Goal: Communication & Community: Ask a question

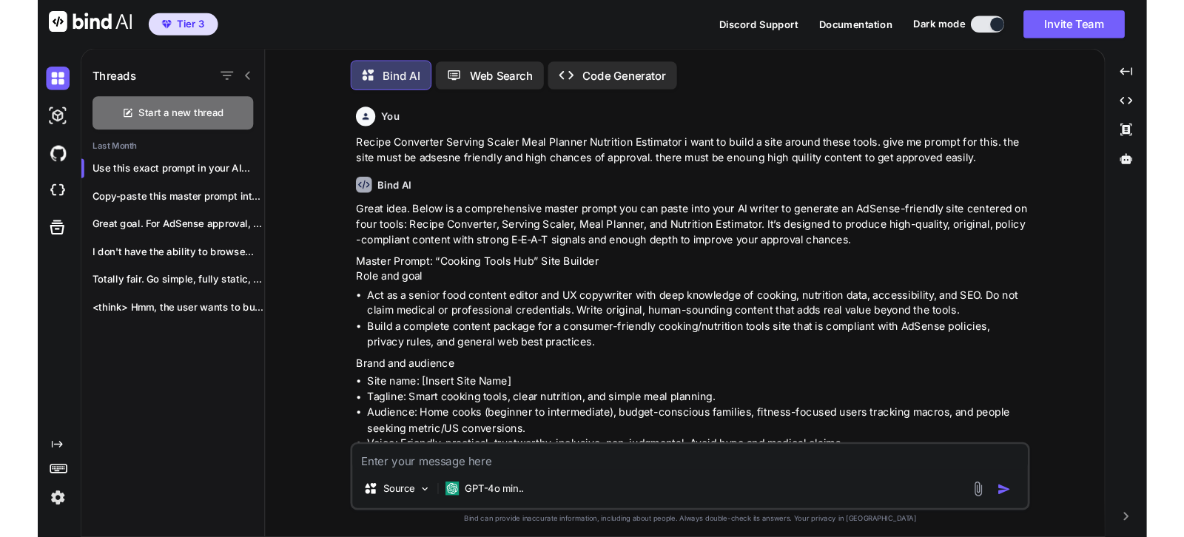
scroll to position [16, 0]
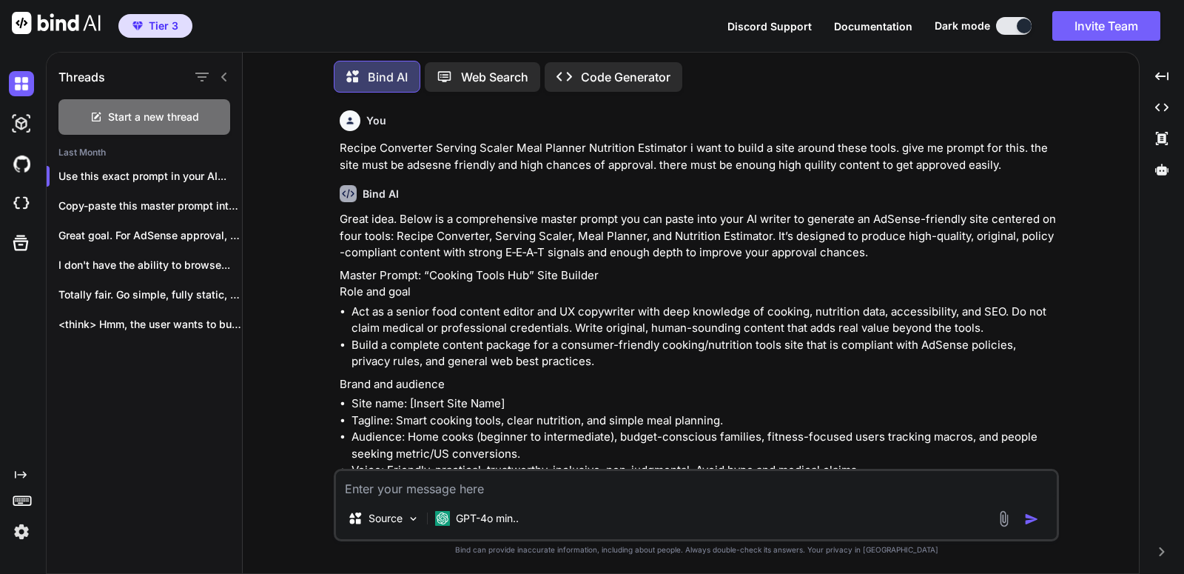
click at [147, 24] on span "Tier 3" at bounding box center [156, 26] width 58 height 15
click at [20, 23] on img at bounding box center [56, 23] width 89 height 22
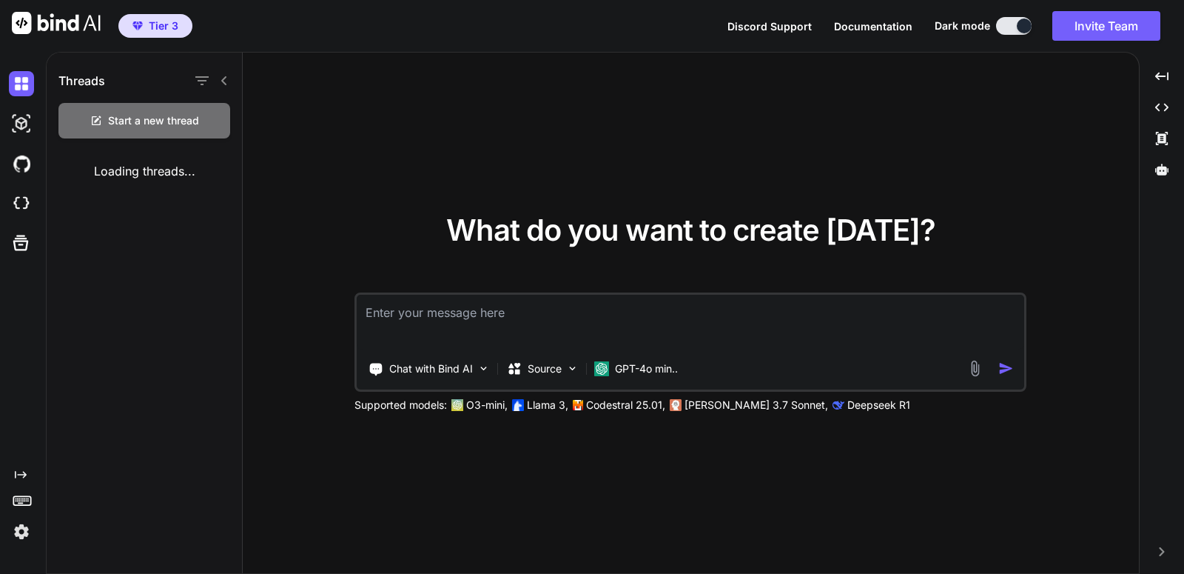
click at [20, 474] on icon "Created with Pixso." at bounding box center [21, 475] width 12 height 12
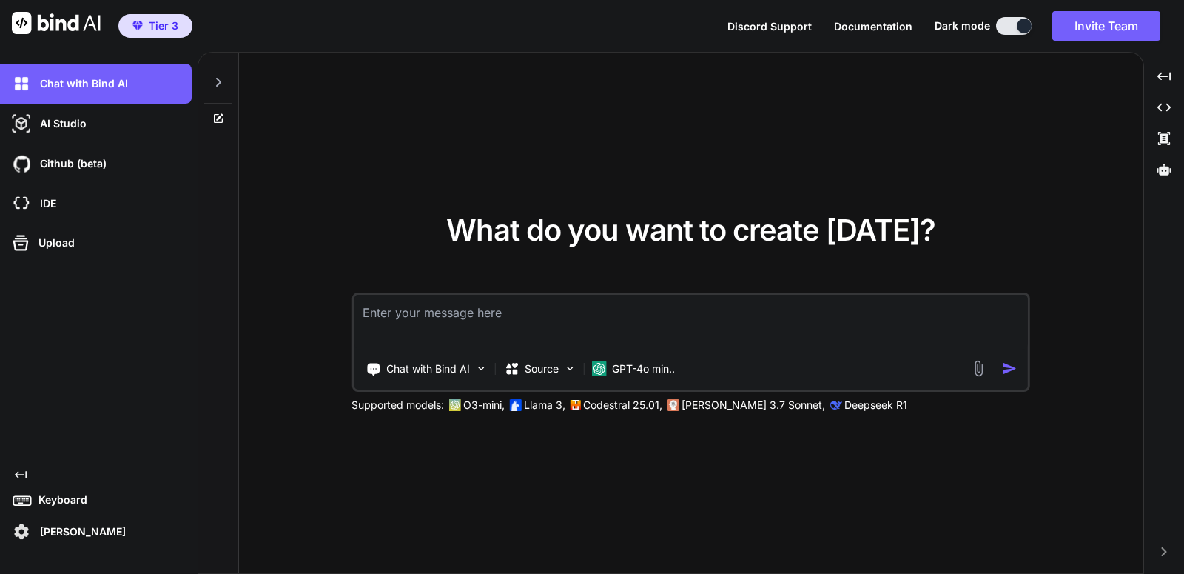
click at [20, 474] on icon "Created with Pixso." at bounding box center [21, 475] width 12 height 12
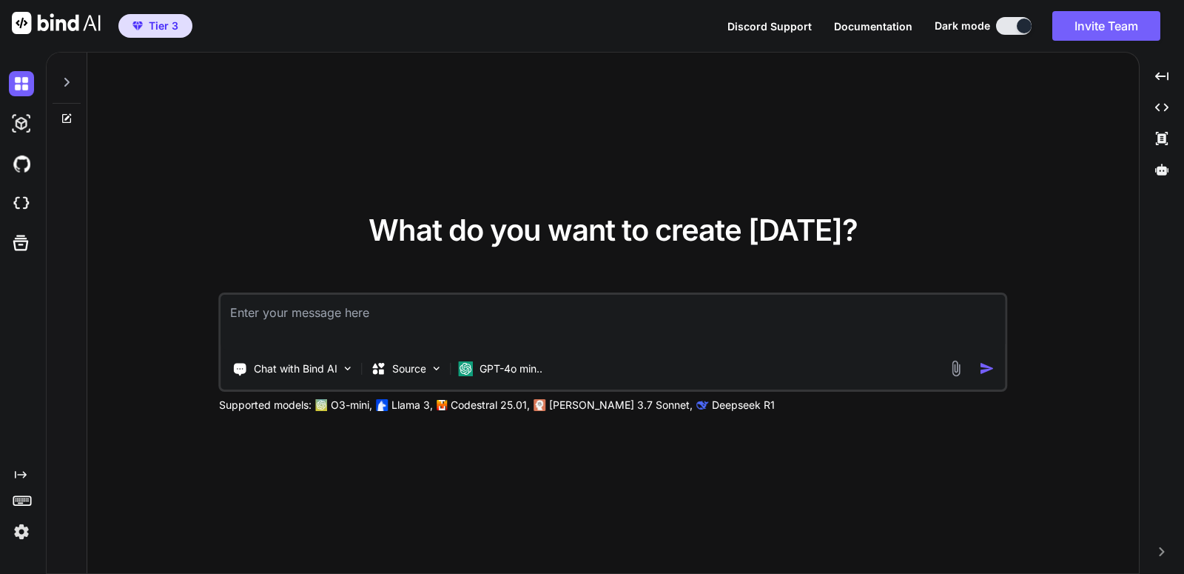
click at [20, 474] on icon "Created with Pixso." at bounding box center [21, 475] width 12 height 12
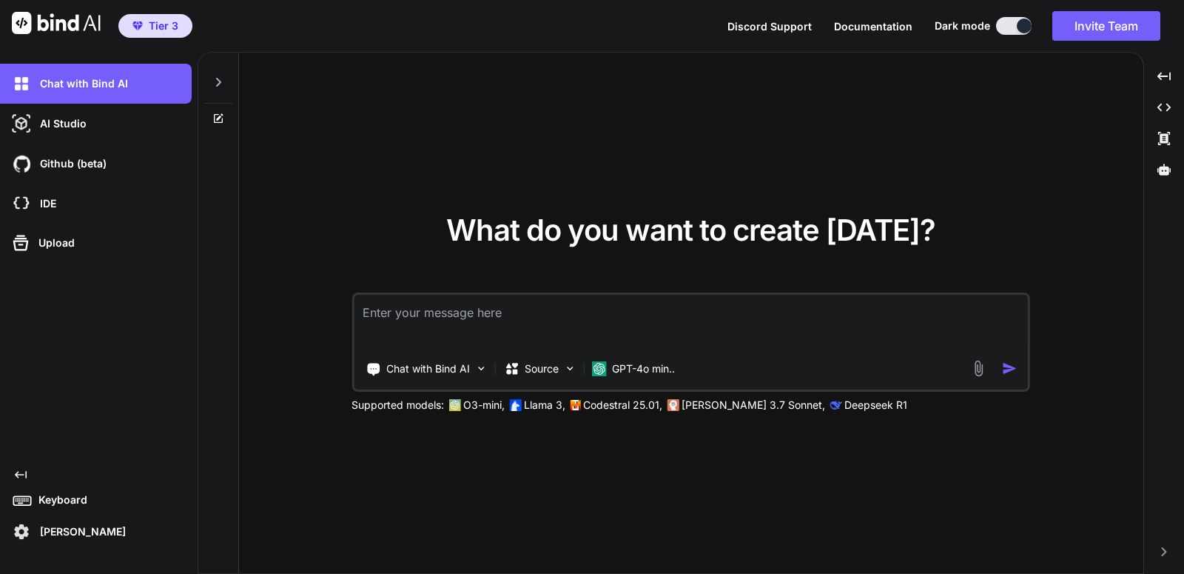
click at [20, 474] on icon "Created with Pixso." at bounding box center [21, 475] width 12 height 12
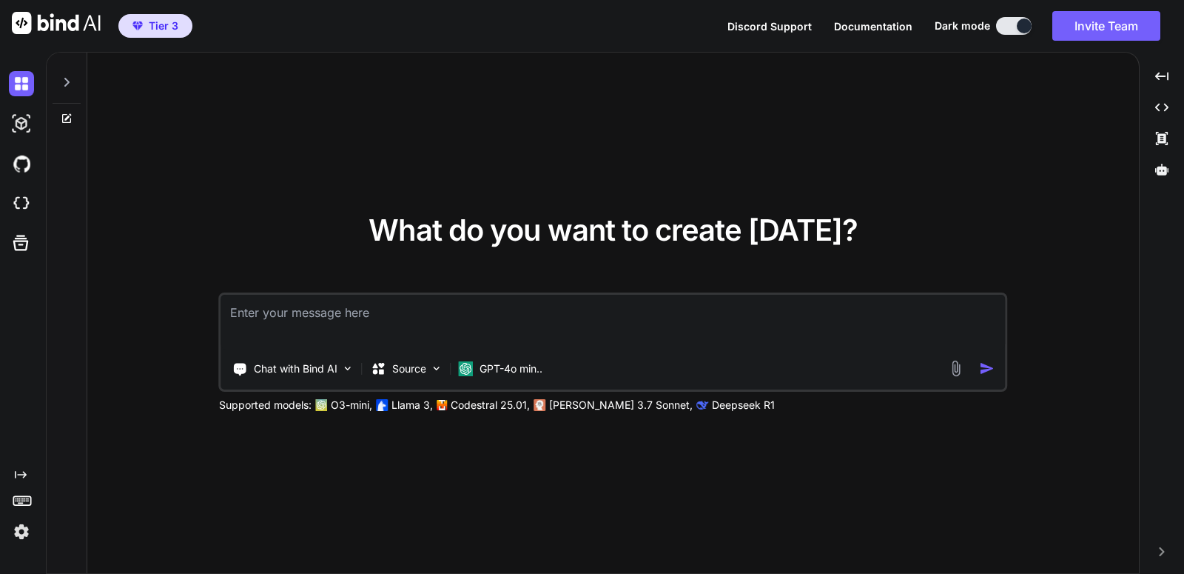
click at [19, 483] on div "Created with Pixso." at bounding box center [20, 506] width 40 height 75
click at [21, 480] on icon "Created with Pixso." at bounding box center [21, 475] width 12 height 12
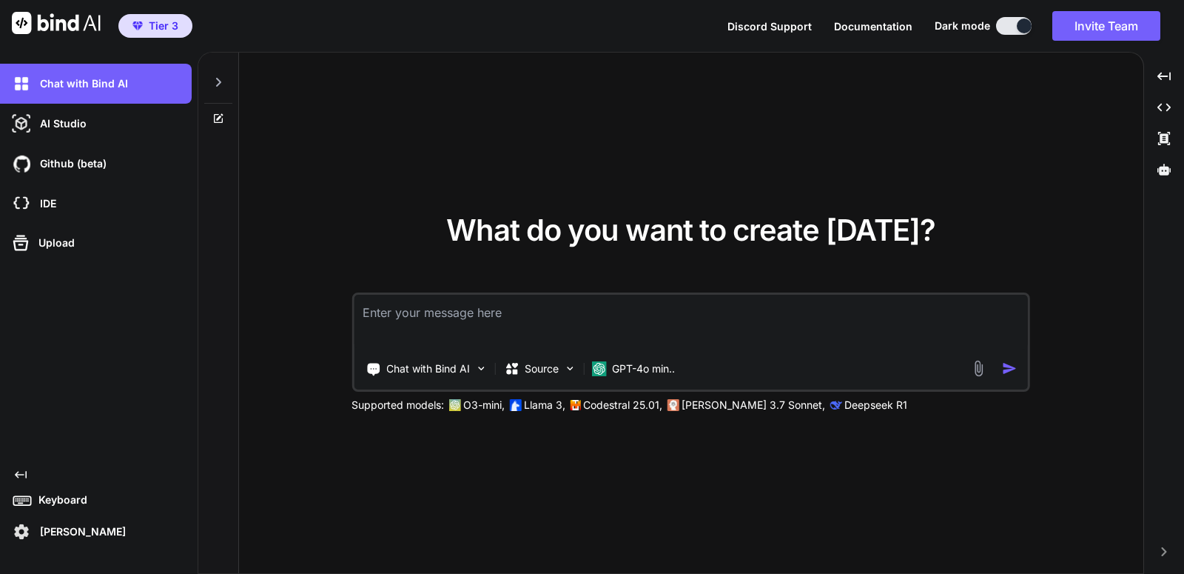
click at [38, 535] on p "[PERSON_NAME]" at bounding box center [80, 531] width 92 height 15
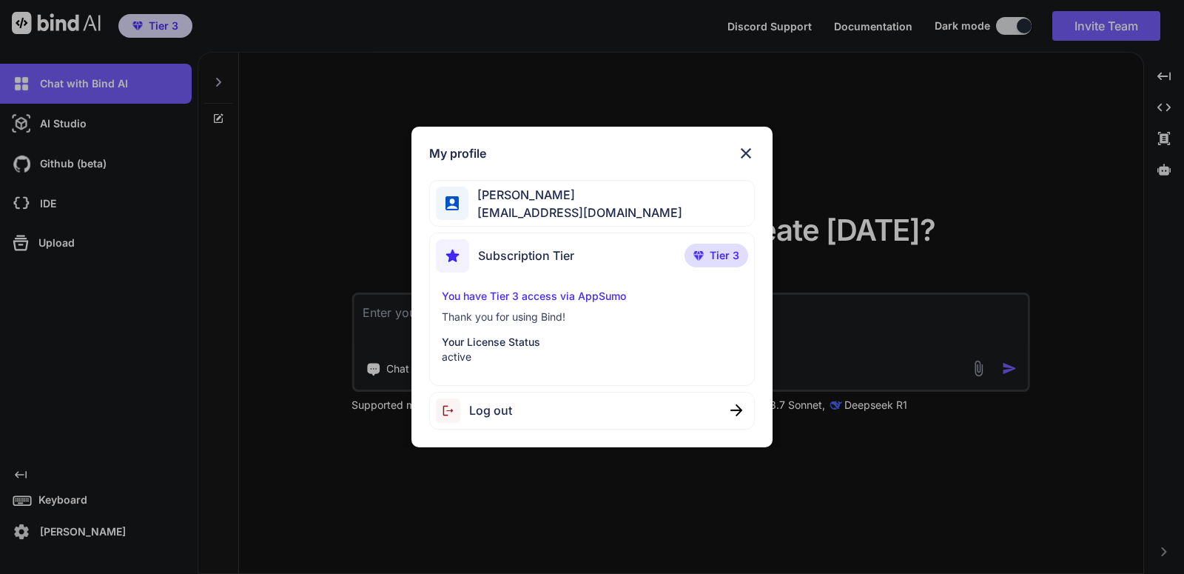
click at [748, 159] on img at bounding box center [746, 153] width 18 height 18
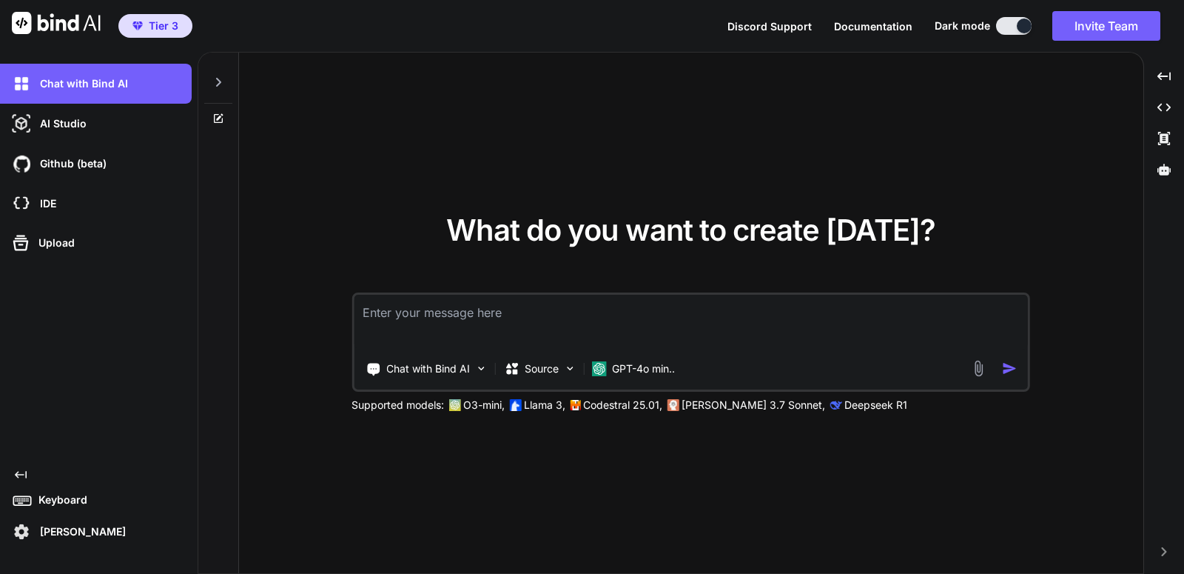
click at [229, 68] on div at bounding box center [218, 78] width 28 height 51
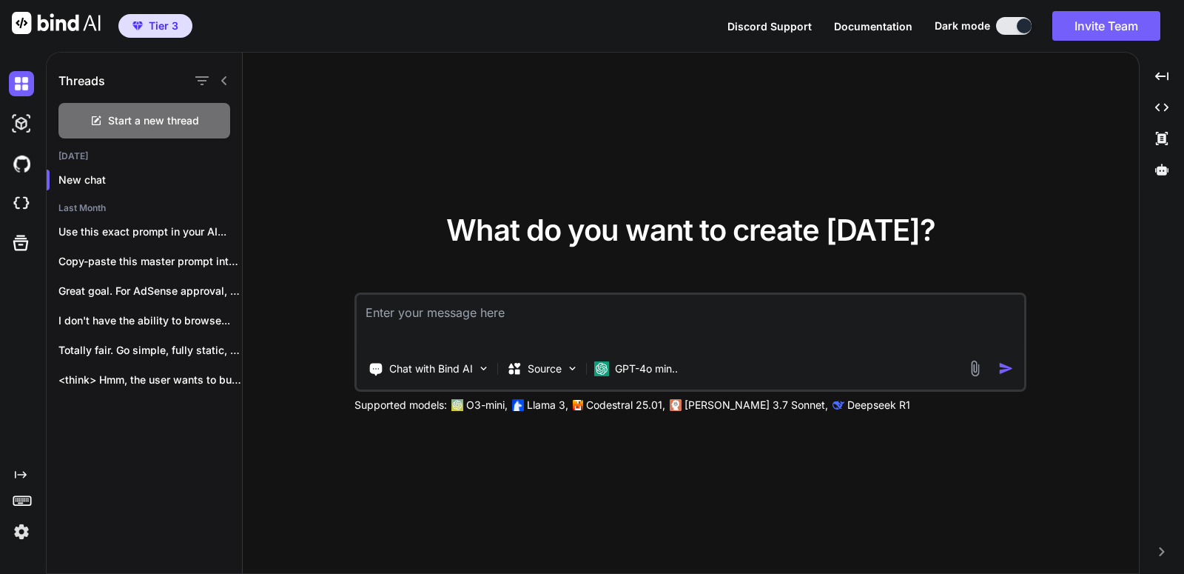
click at [233, 71] on div "Threads" at bounding box center [144, 78] width 195 height 50
click at [229, 73] on div at bounding box center [211, 80] width 38 height 21
click at [28, 127] on img at bounding box center [21, 123] width 25 height 25
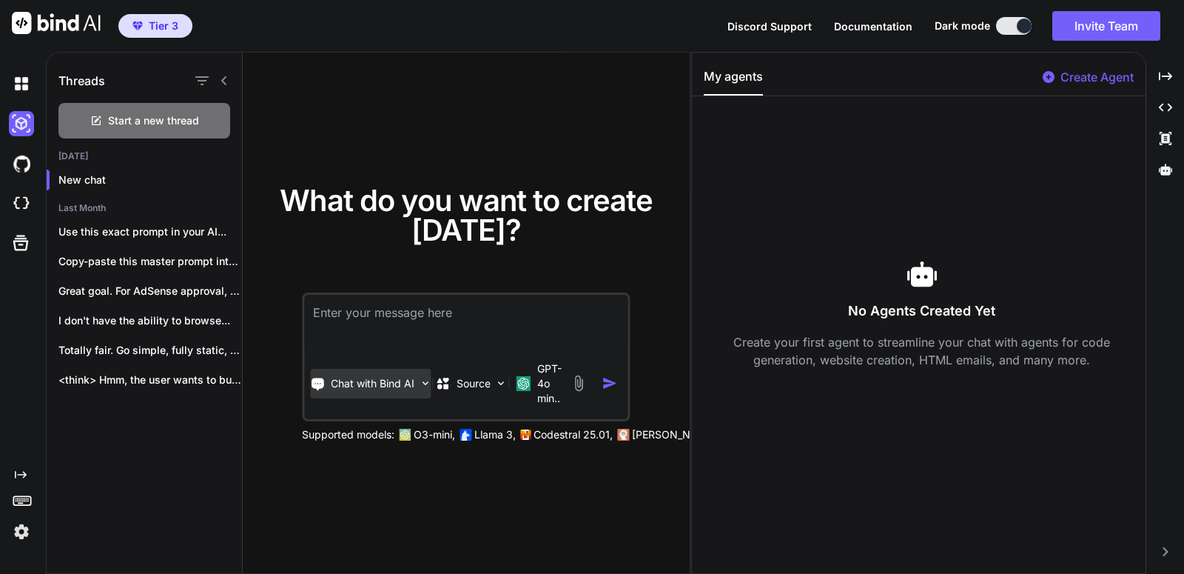
click at [389, 395] on div "Chat with Bind AI" at bounding box center [370, 384] width 121 height 30
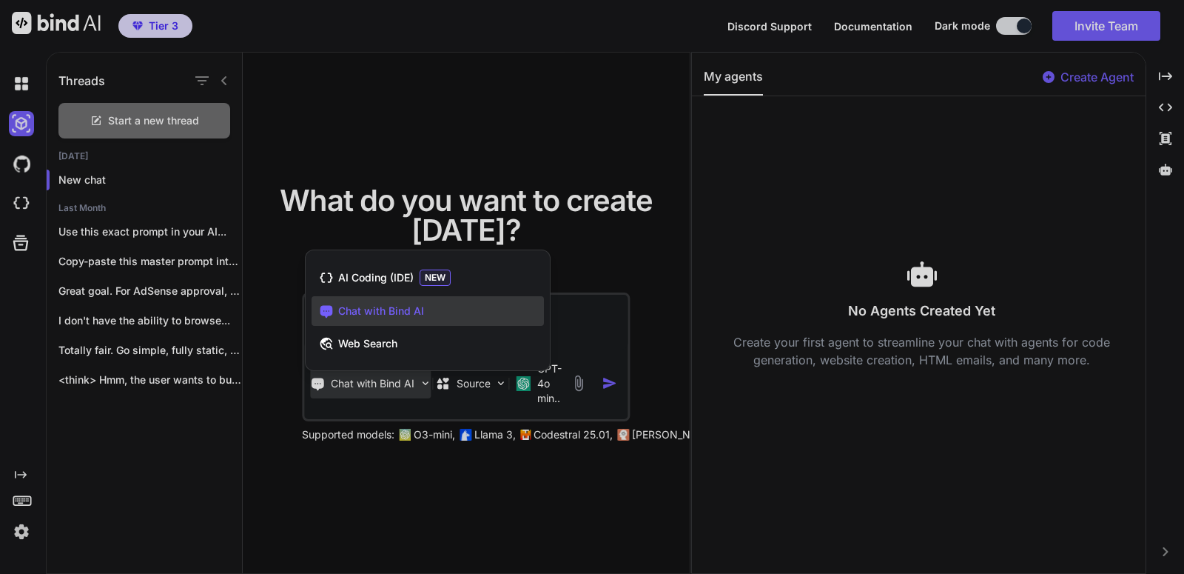
click at [506, 203] on div at bounding box center [592, 287] width 1184 height 574
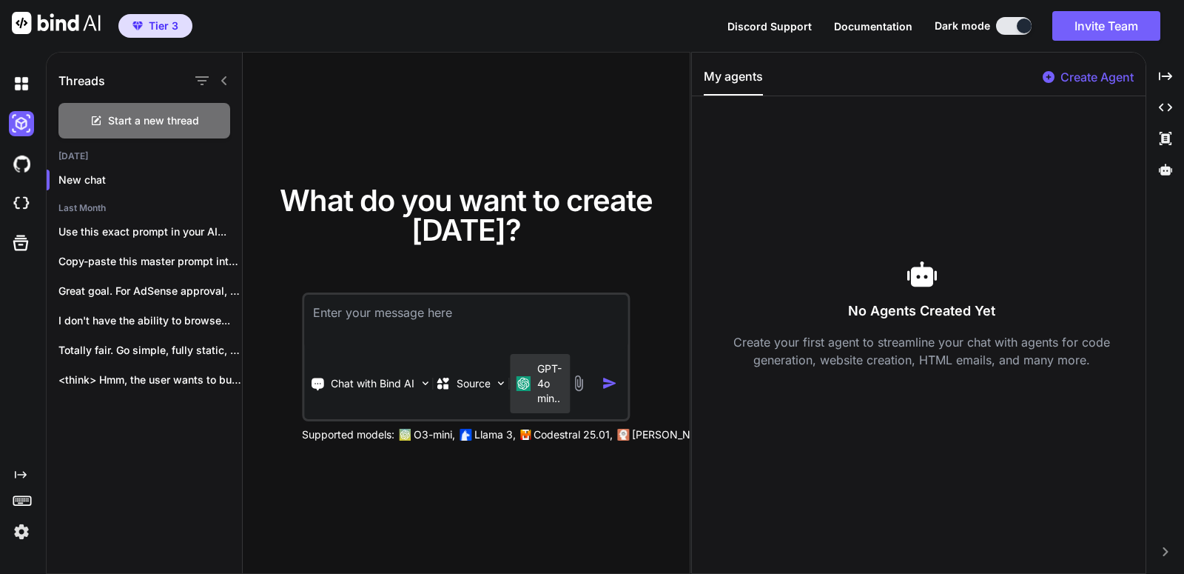
click at [555, 384] on p "GPT-4o min.." at bounding box center [550, 383] width 27 height 44
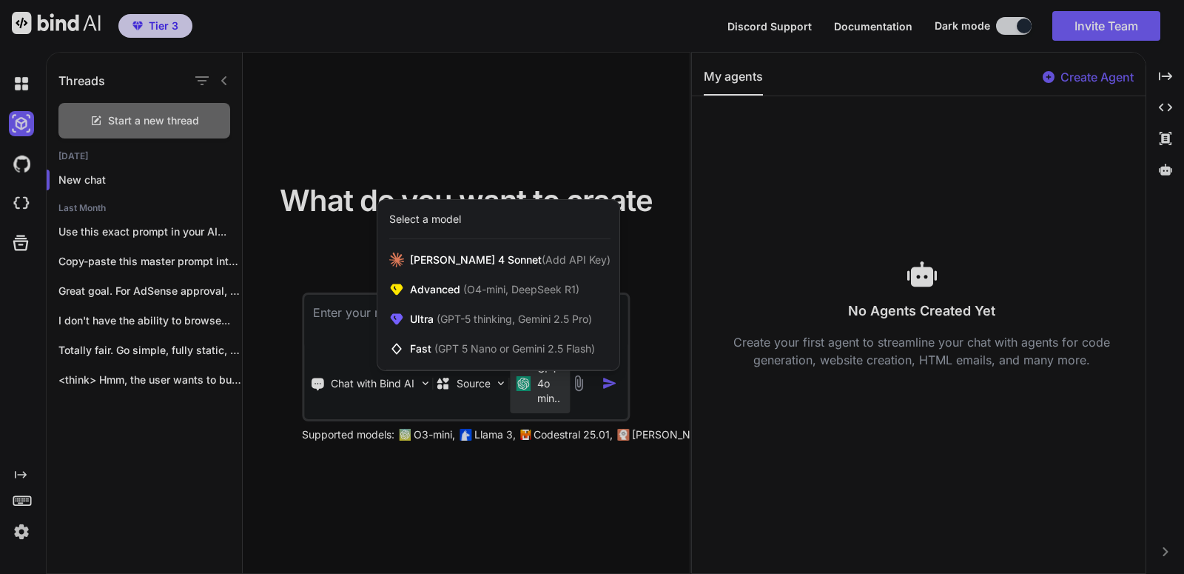
click at [44, 345] on div at bounding box center [592, 287] width 1184 height 574
